Goal: Contribute content

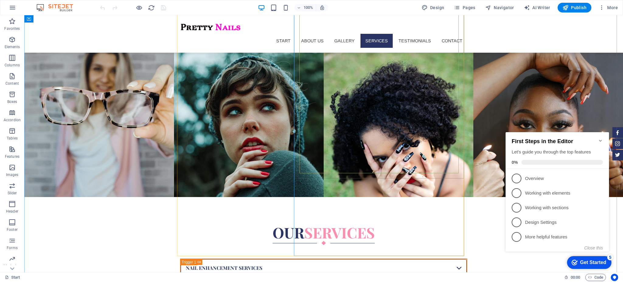
scroll to position [1343, 0]
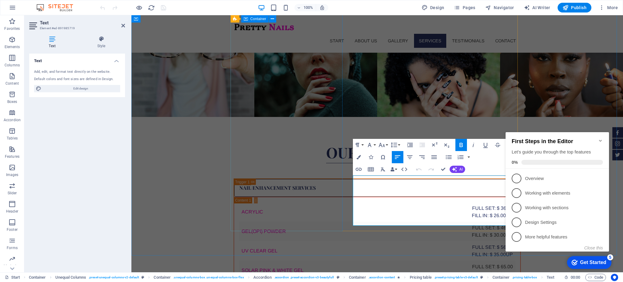
scroll to position [1290, 0]
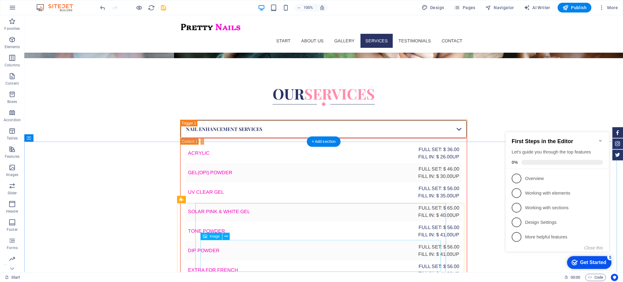
scroll to position [1455, 0]
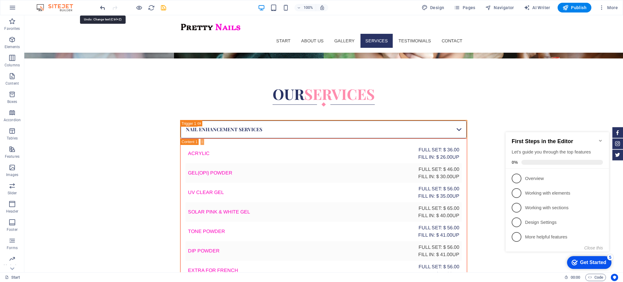
click at [435, 132] on icon "undo" at bounding box center [435, 134] width 0 height 5
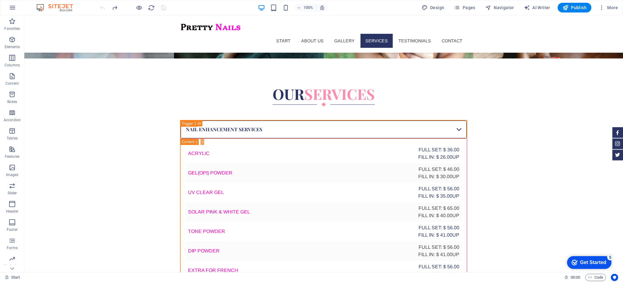
click at [352, 128] on div at bounding box center [394, 137] width 85 height 19
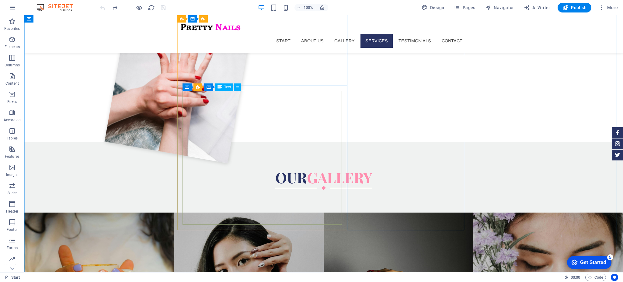
scroll to position [861, 0]
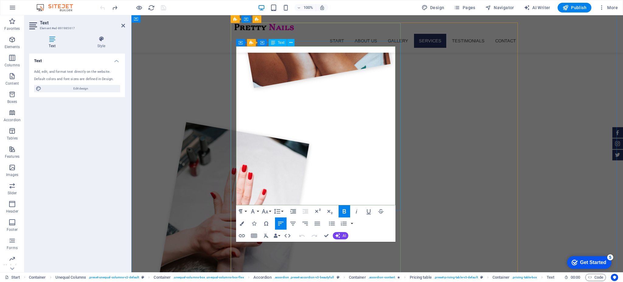
scroll to position [808, 0]
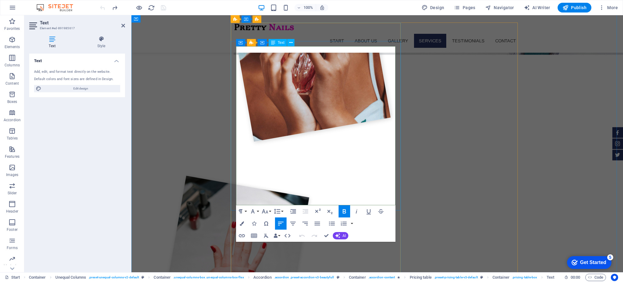
drag, startPoint x: 379, startPoint y: 153, endPoint x: 345, endPoint y: 155, distance: 33.6
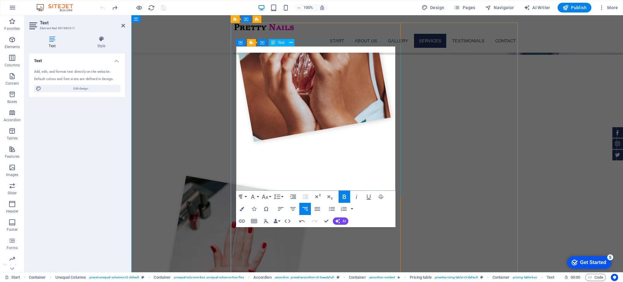
drag, startPoint x: 351, startPoint y: 177, endPoint x: 390, endPoint y: 185, distance: 40.1
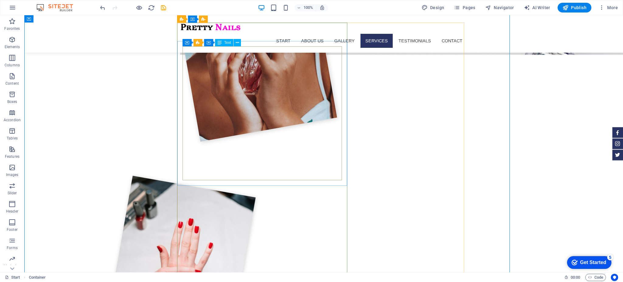
scroll to position [861, 0]
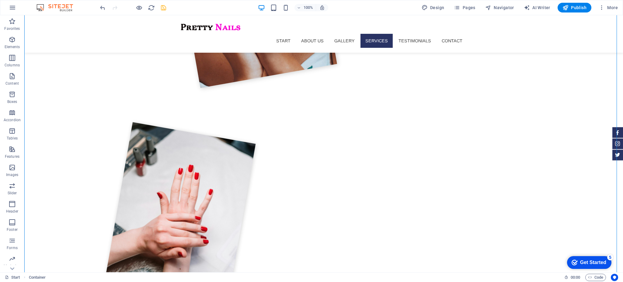
click at [166, 8] on icon "save" at bounding box center [163, 7] width 7 height 7
click at [571, 8] on span "Publish" at bounding box center [575, 8] width 24 height 6
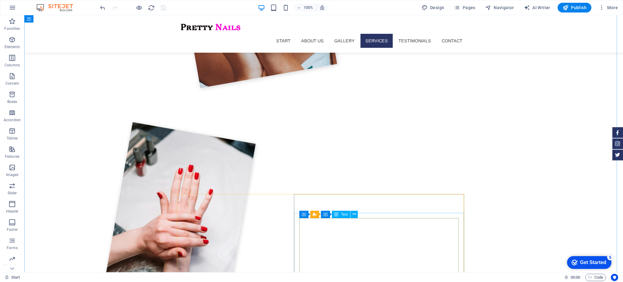
scroll to position [1044, 0]
